Goal: Find contact information: Obtain details needed to contact an individual or organization

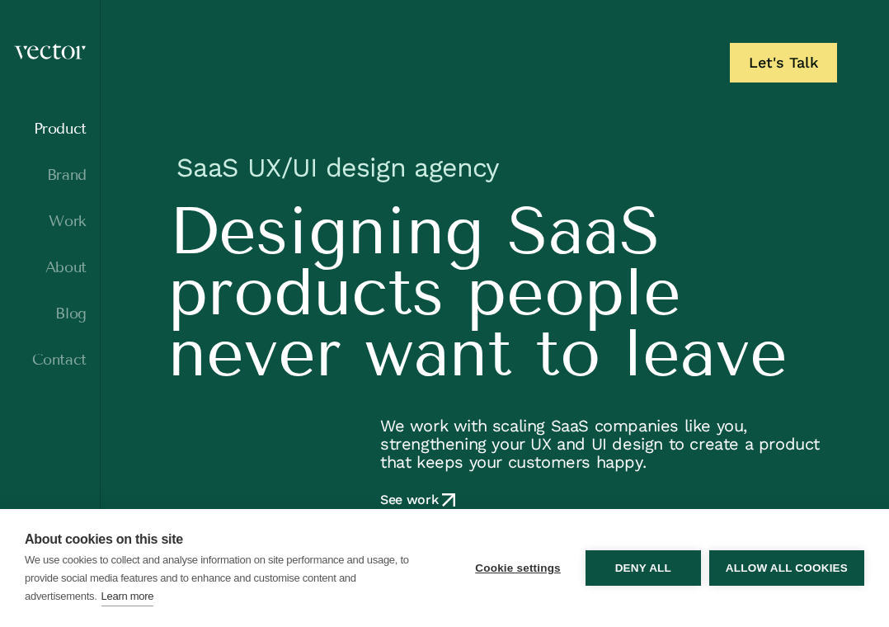
click at [60, 136] on link "Product" at bounding box center [49, 128] width 73 height 16
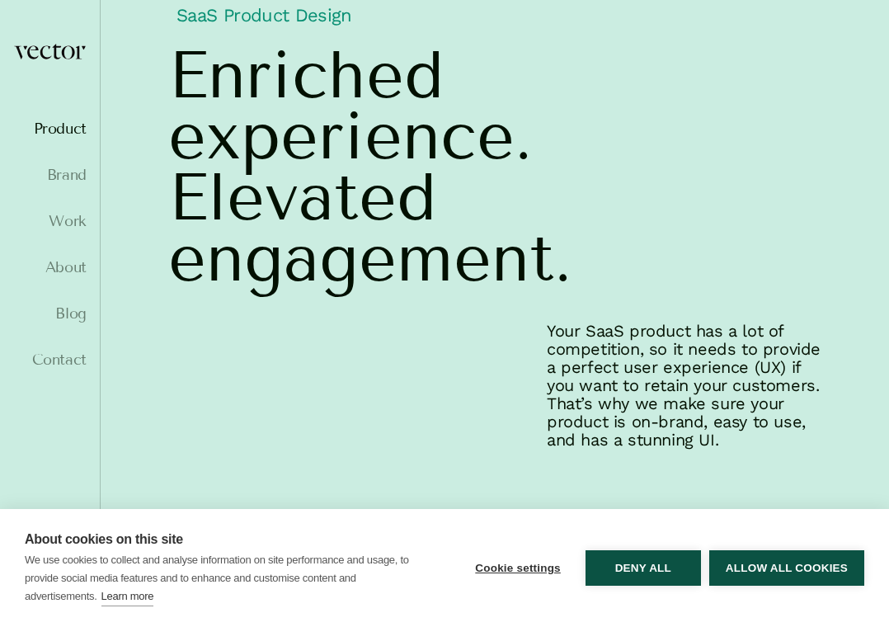
scroll to position [169, 0]
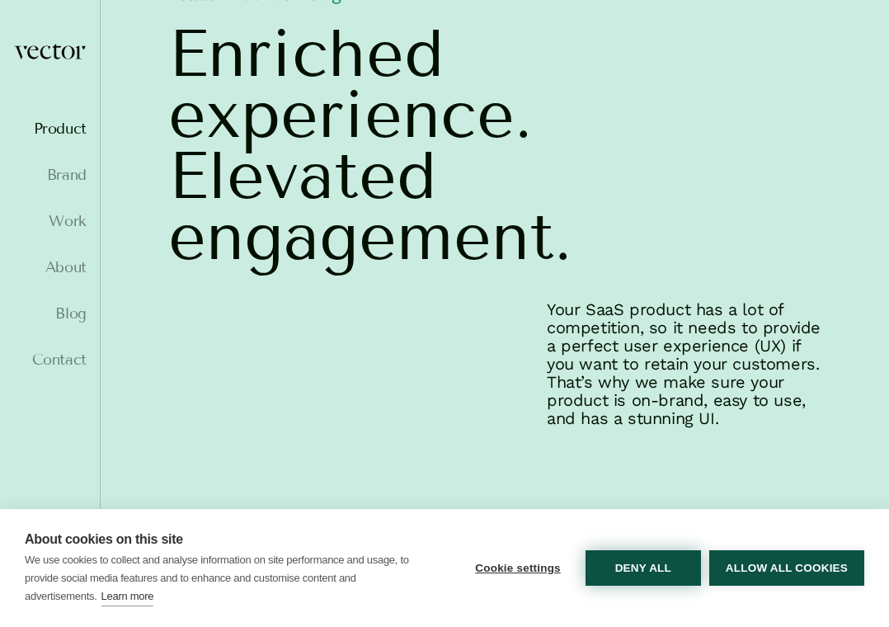
click at [630, 565] on button "Deny all" at bounding box center [643, 567] width 115 height 35
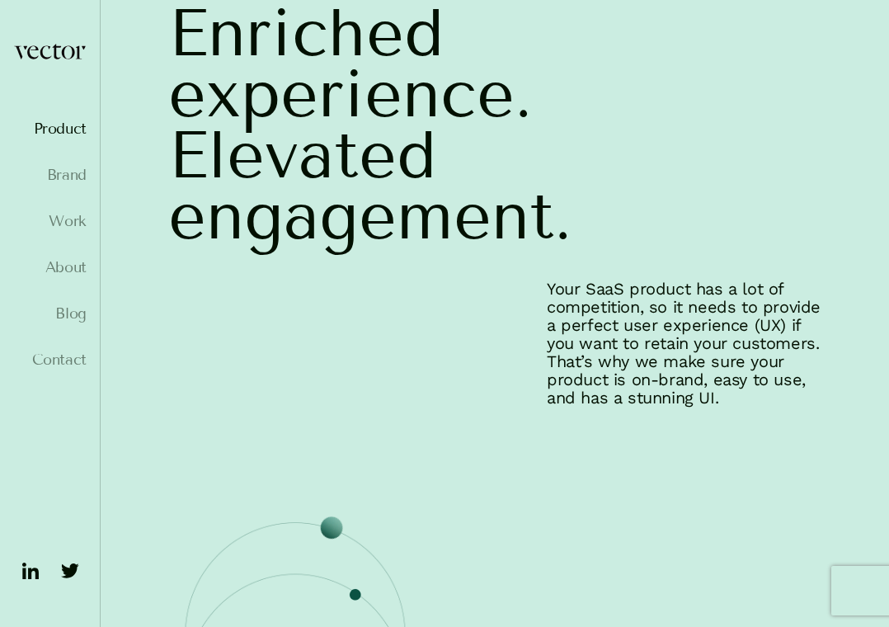
scroll to position [191, 0]
click at [76, 177] on link "Brand" at bounding box center [49, 175] width 73 height 16
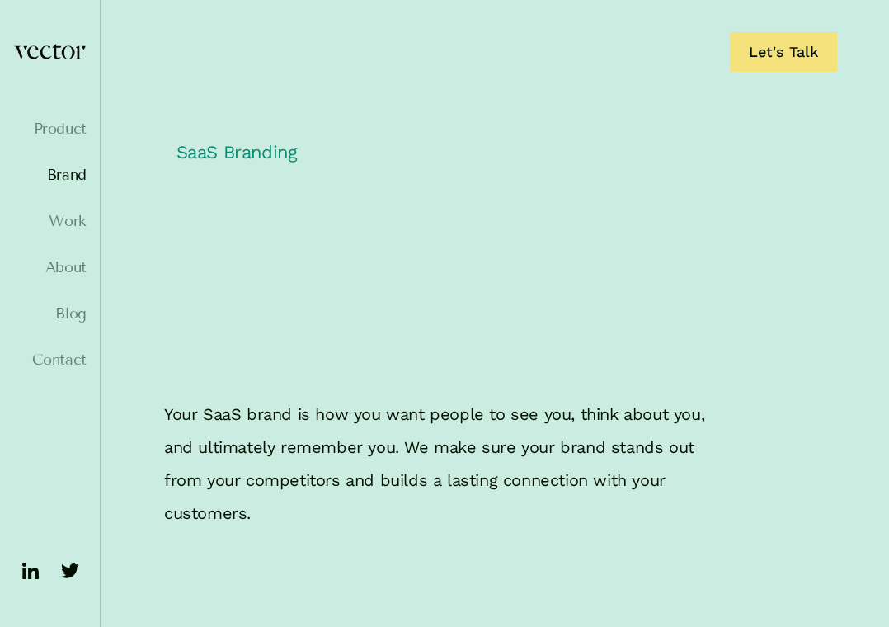
scroll to position [50, 0]
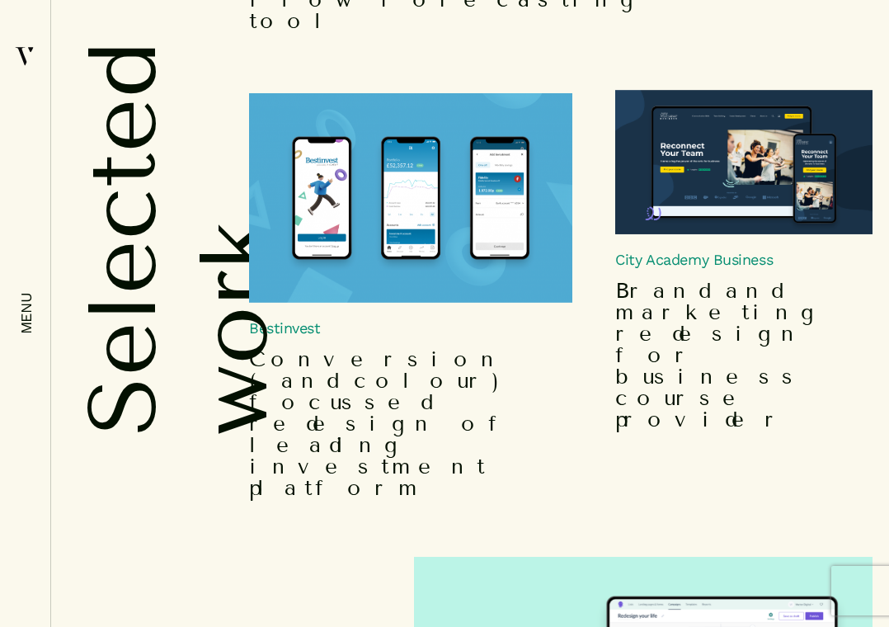
scroll to position [3581, 0]
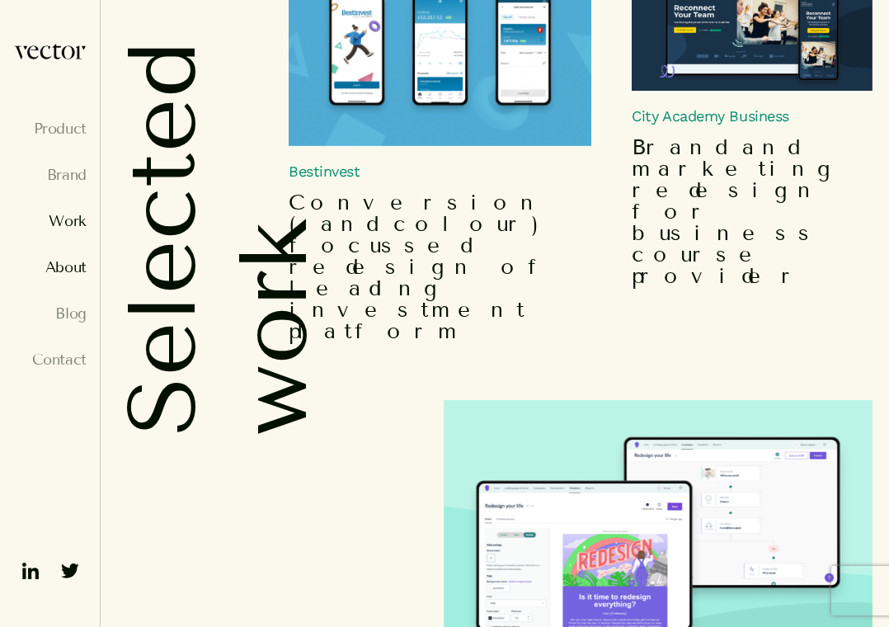
click at [78, 267] on link "About" at bounding box center [49, 267] width 73 height 16
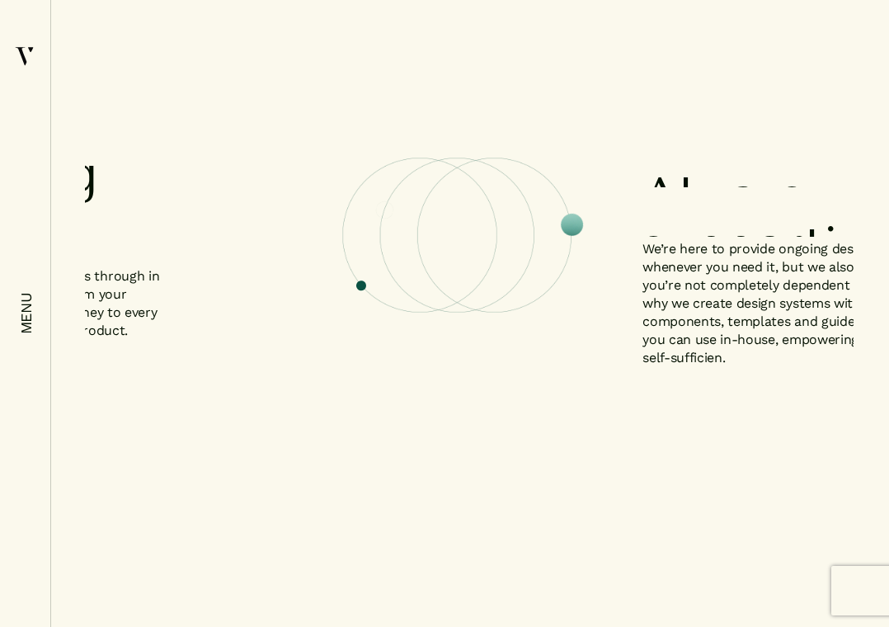
scroll to position [1895, 0]
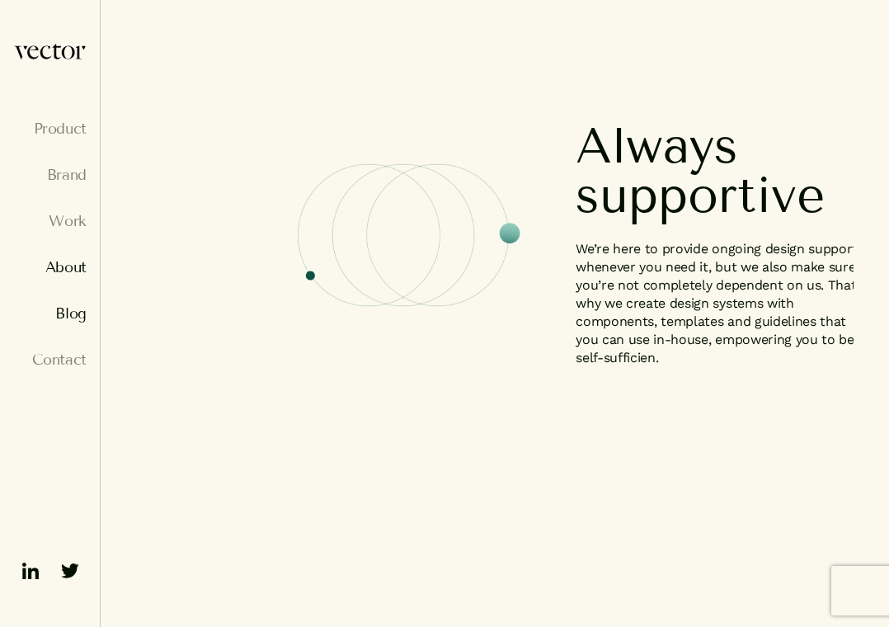
click at [75, 315] on link "Blog" at bounding box center [49, 313] width 73 height 16
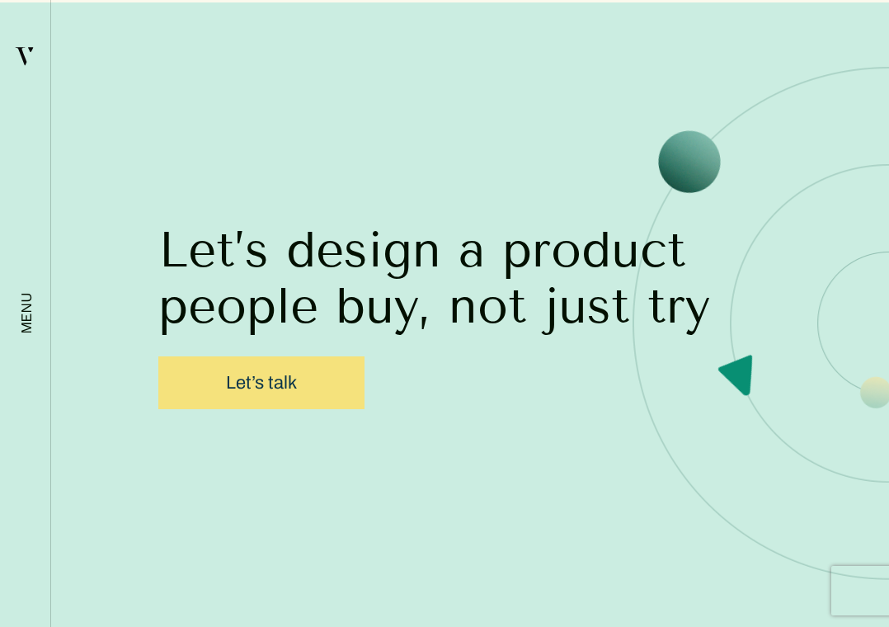
scroll to position [3547, 0]
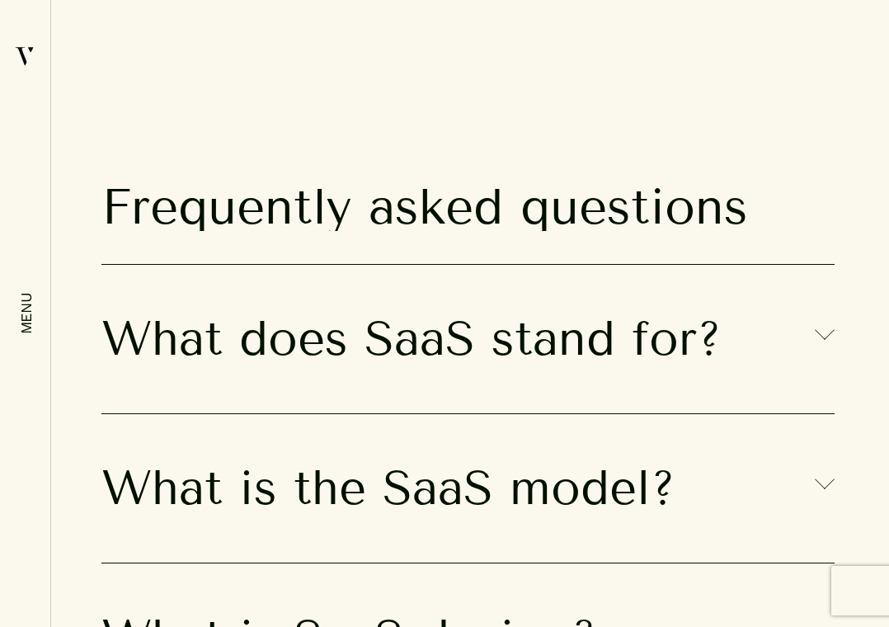
scroll to position [8969, 0]
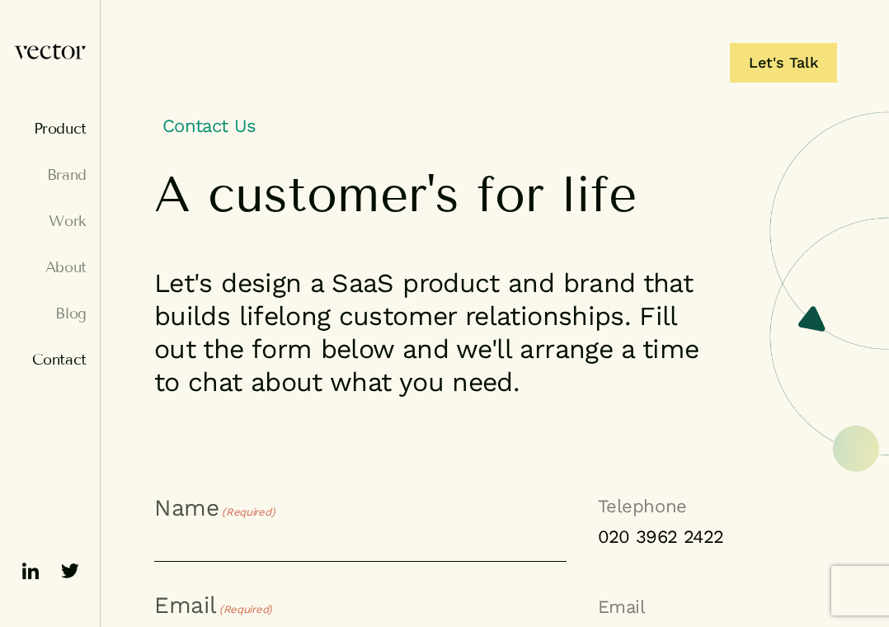
click at [54, 136] on link "Product" at bounding box center [49, 128] width 73 height 16
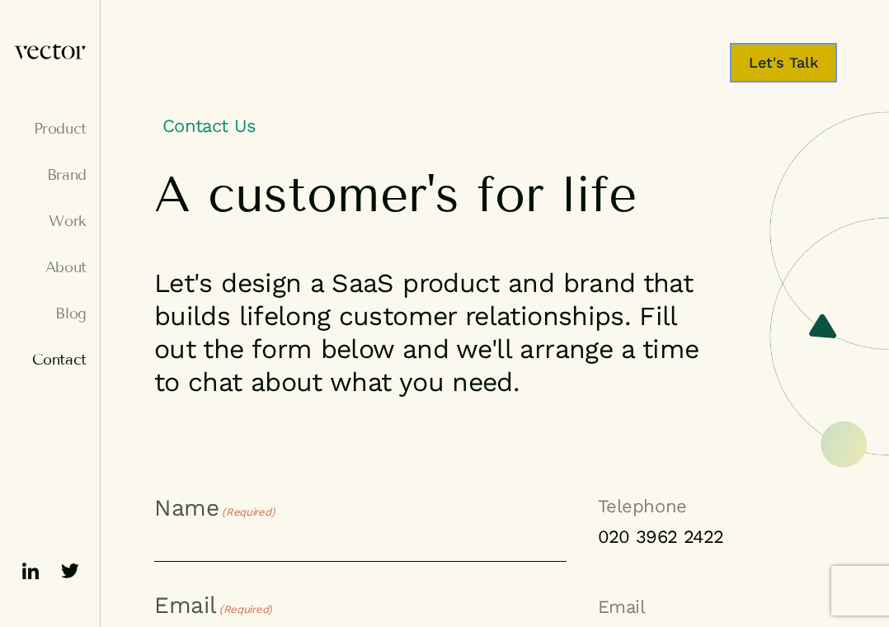
click at [764, 63] on link "Let's Talk" at bounding box center [783, 63] width 107 height 40
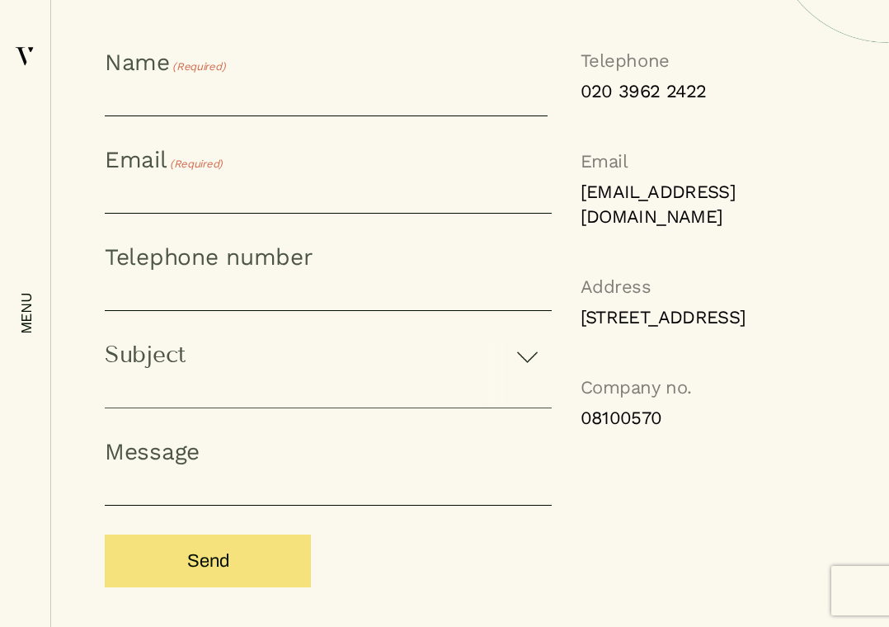
scroll to position [469, 0]
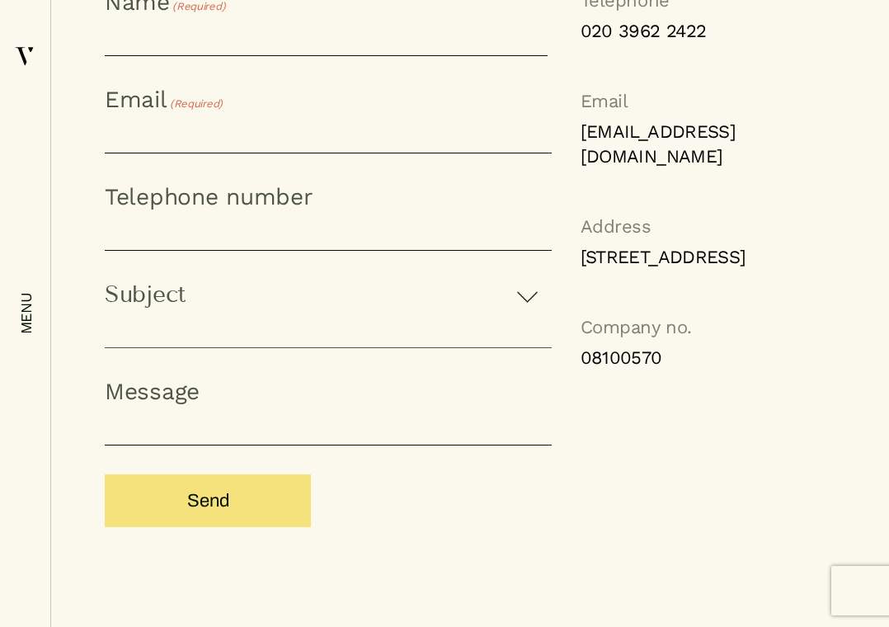
click at [651, 361] on link "08100570" at bounding box center [708, 358] width 255 height 25
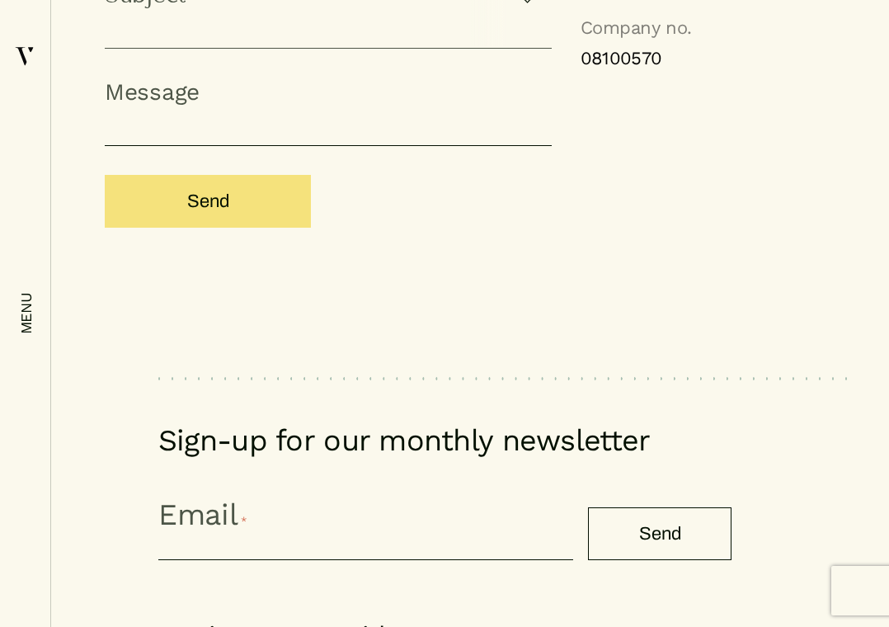
scroll to position [769, 0]
